Goal: Navigation & Orientation: Find specific page/section

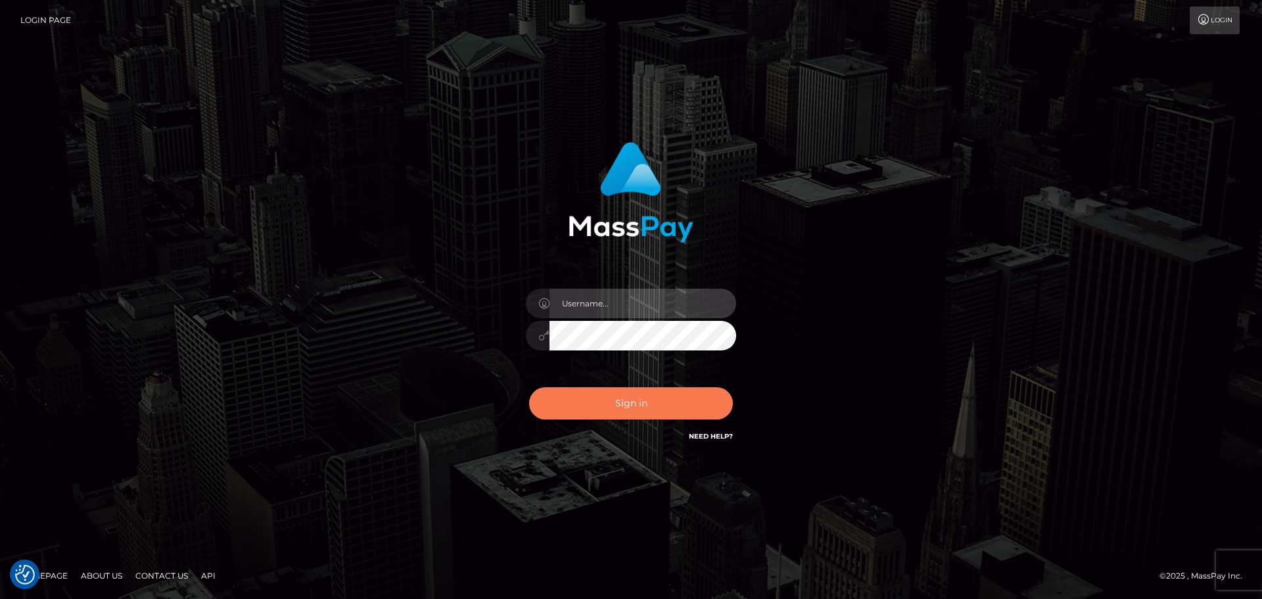
type input "[PERSON_NAME].ctfo"
click at [635, 411] on button "Sign in" at bounding box center [631, 403] width 204 height 32
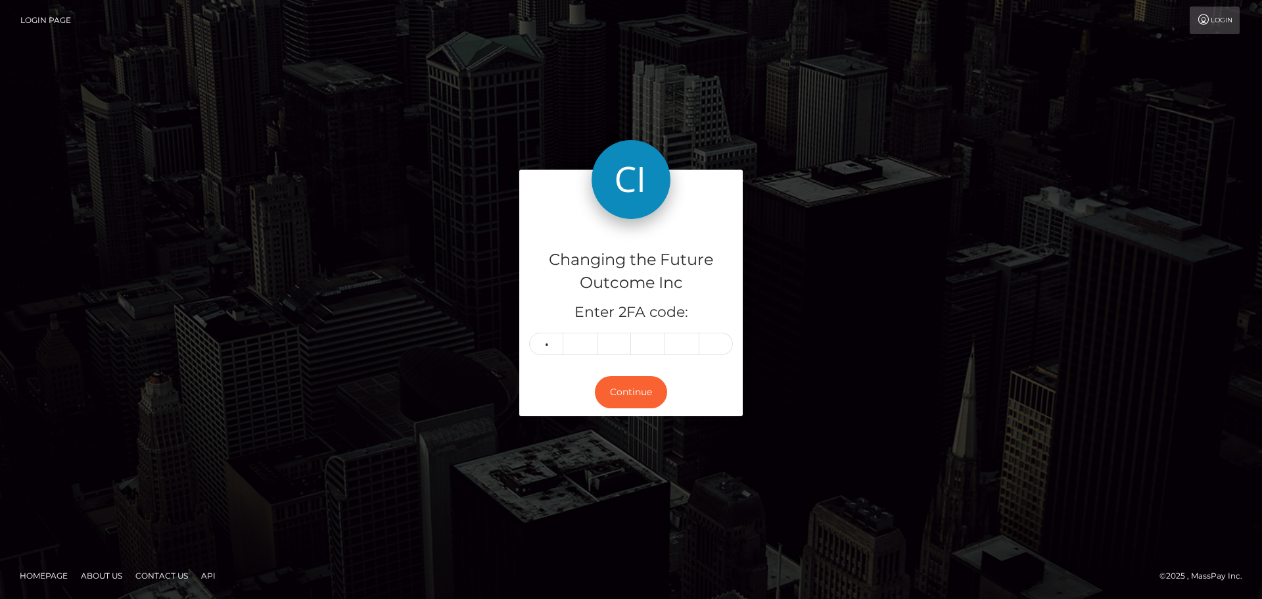
type input "6"
type input "2"
type input "6"
type input "3"
type input "7"
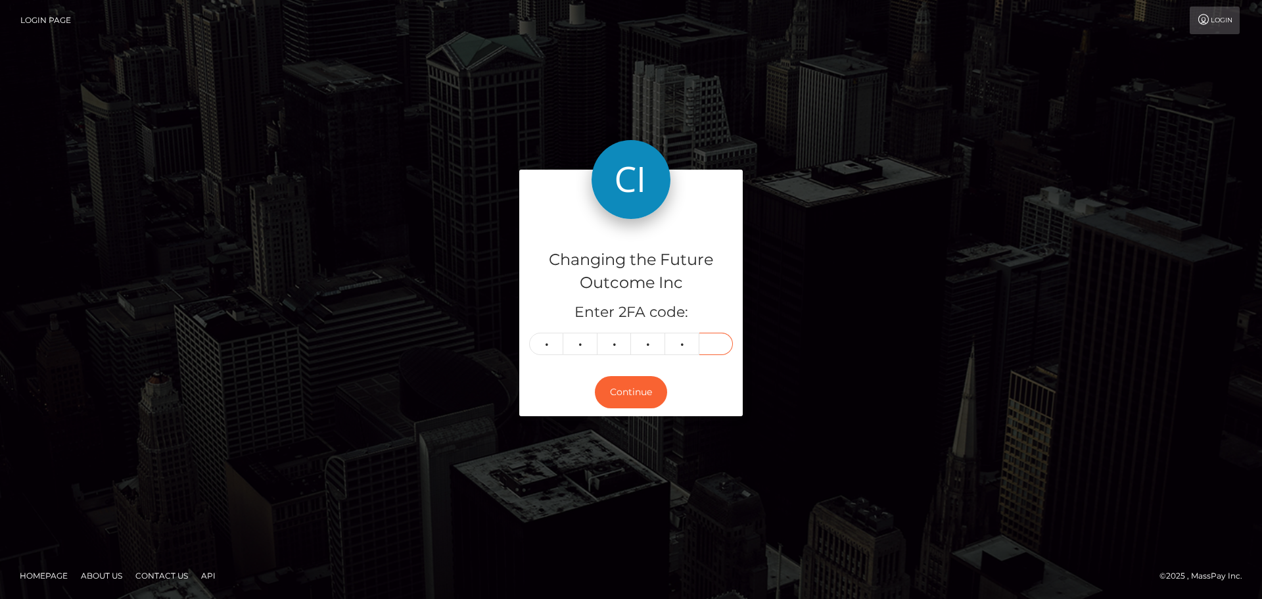
type input "6"
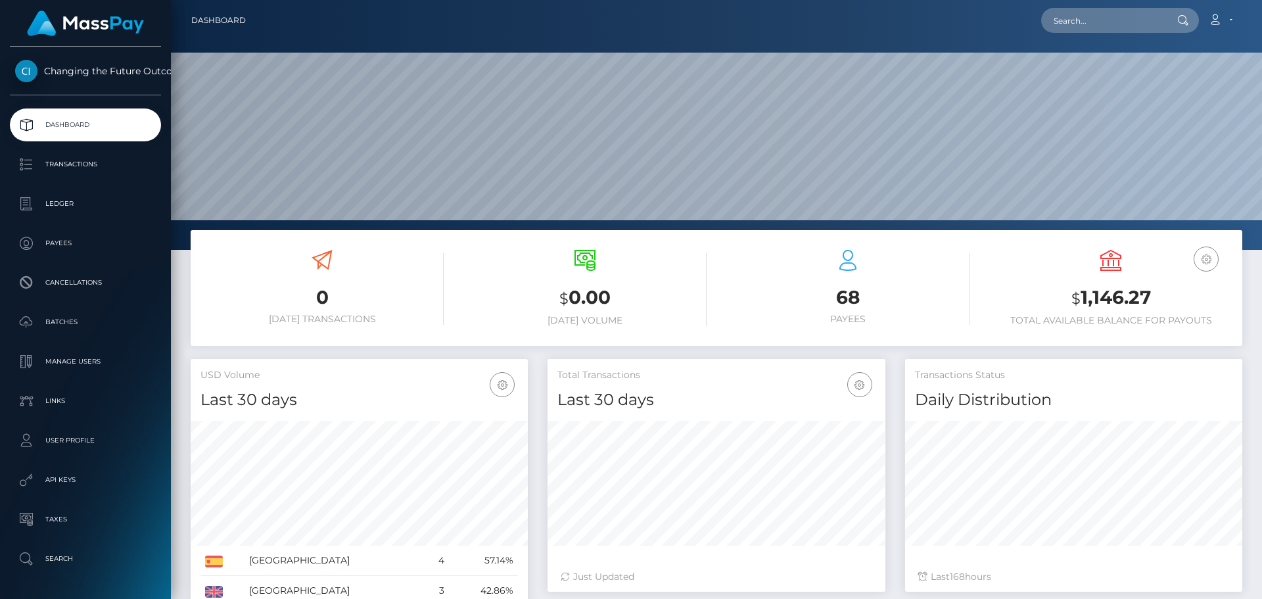
scroll to position [233, 337]
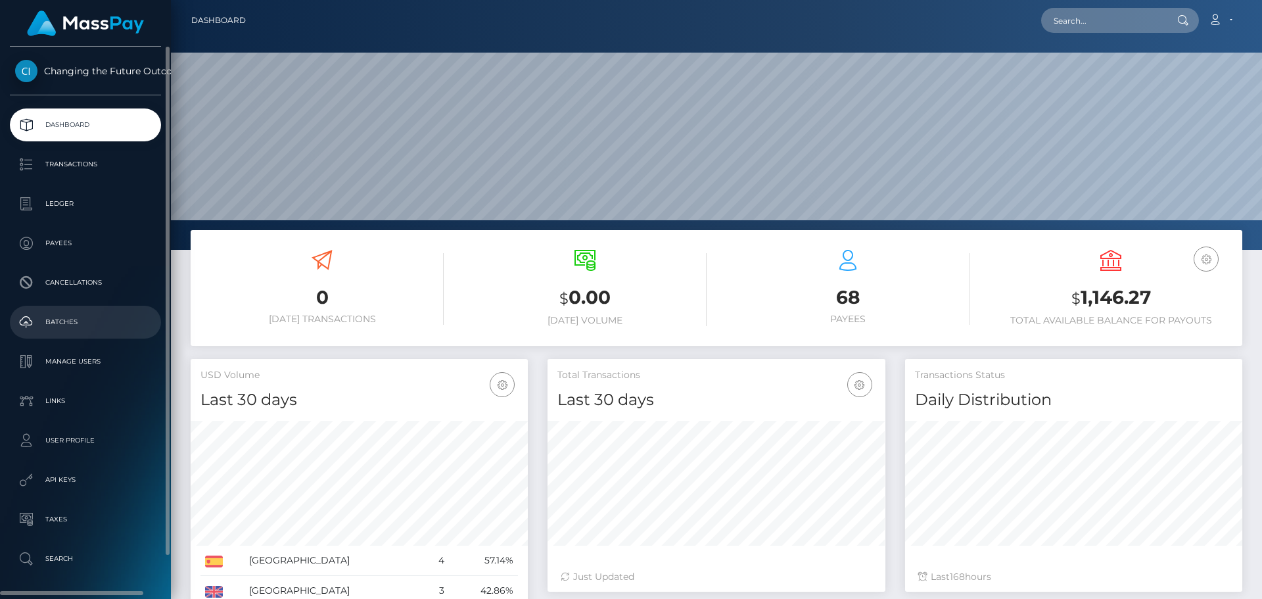
click at [55, 325] on p "Batches" at bounding box center [85, 322] width 141 height 20
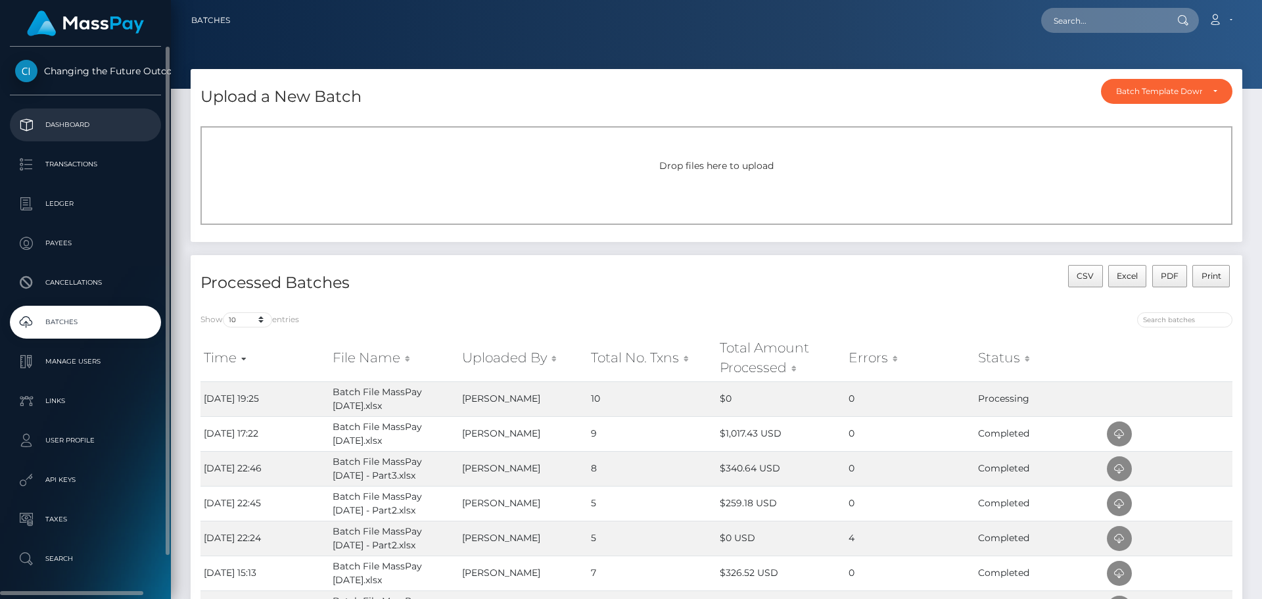
click at [87, 124] on p "Dashboard" at bounding box center [85, 125] width 141 height 20
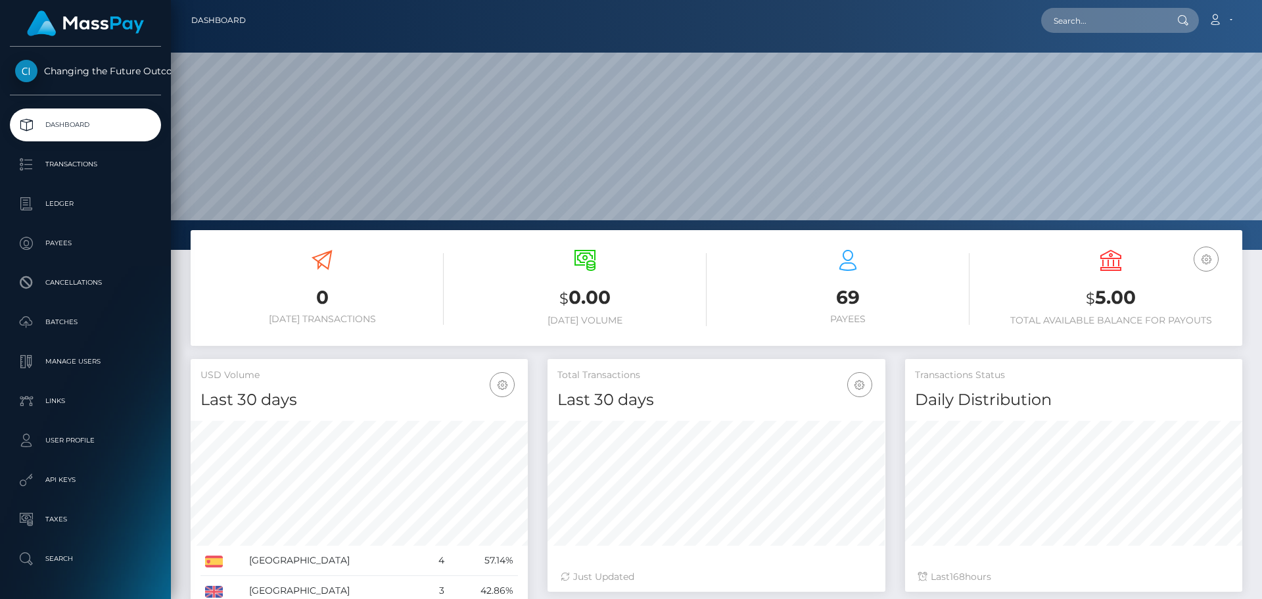
scroll to position [233, 337]
